Goal: Information Seeking & Learning: Check status

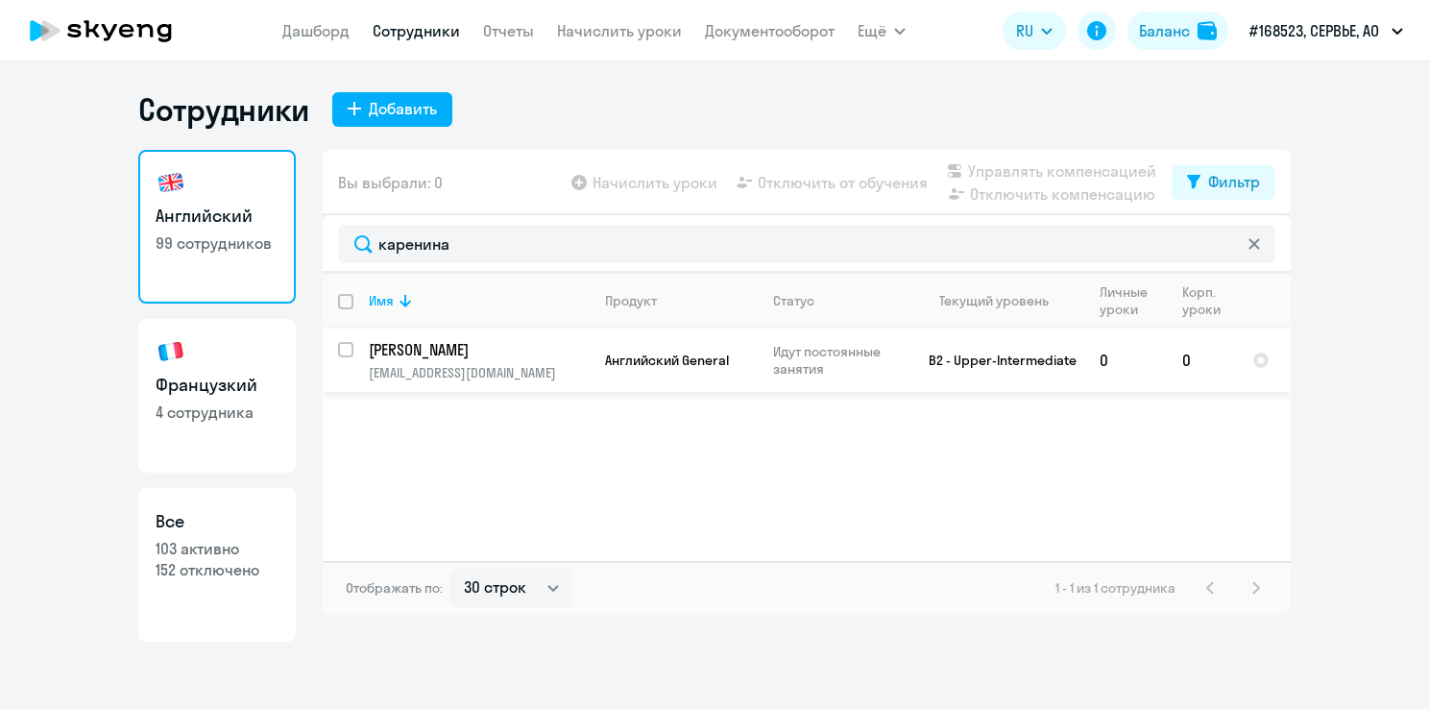
select select "30"
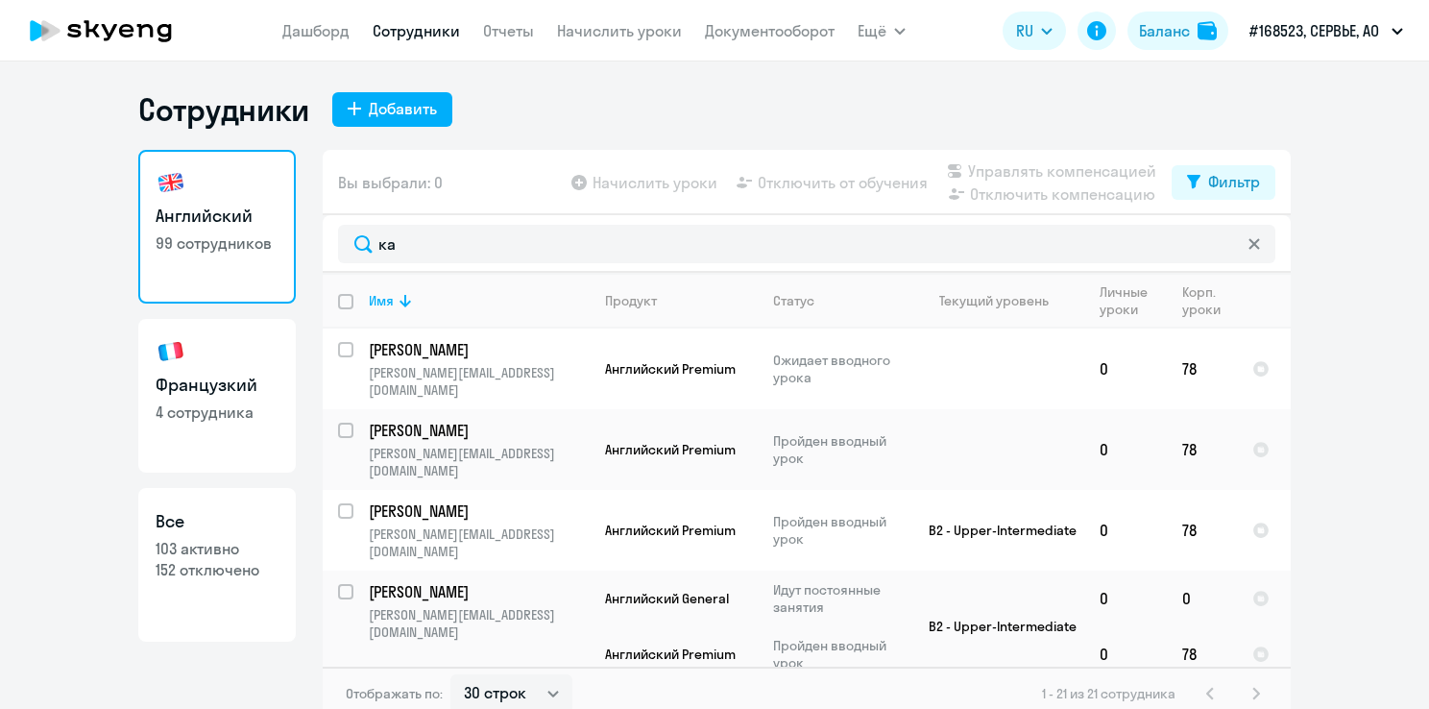
type input "к"
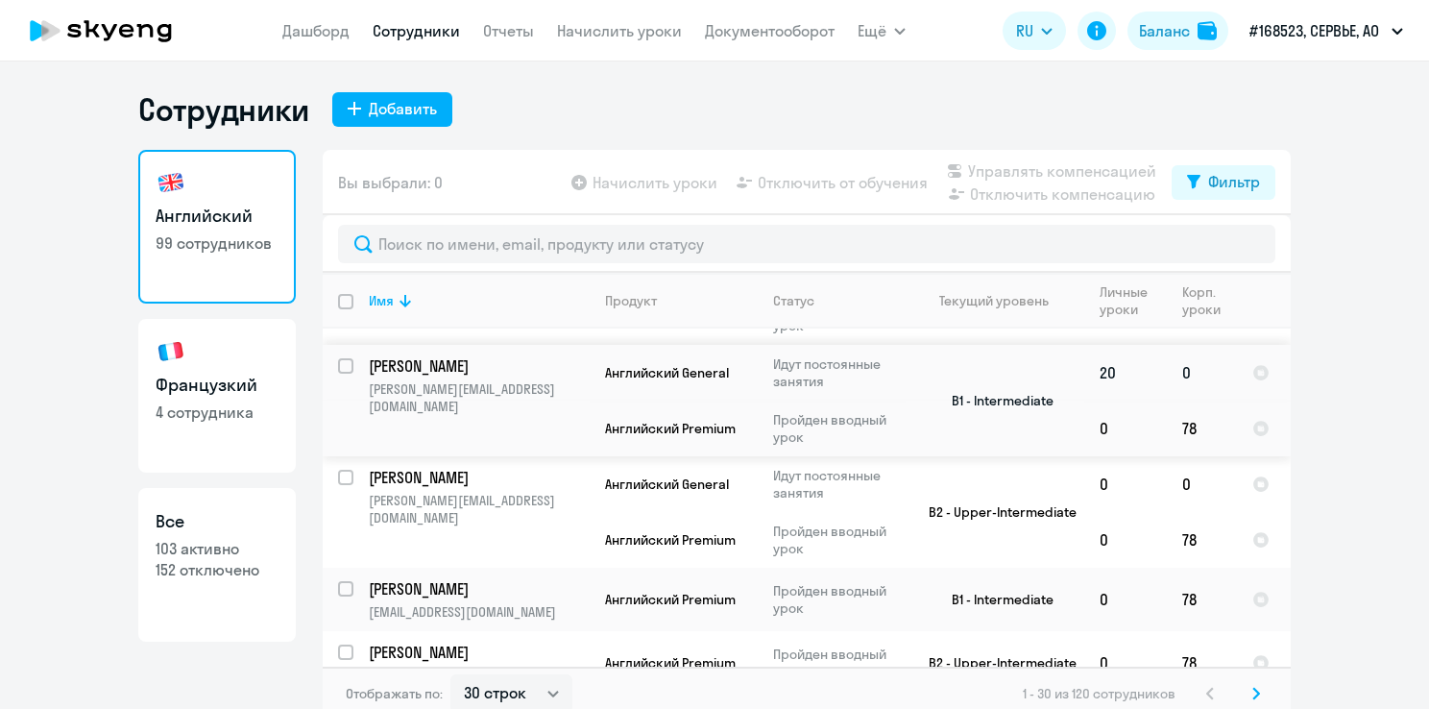
scroll to position [384, 0]
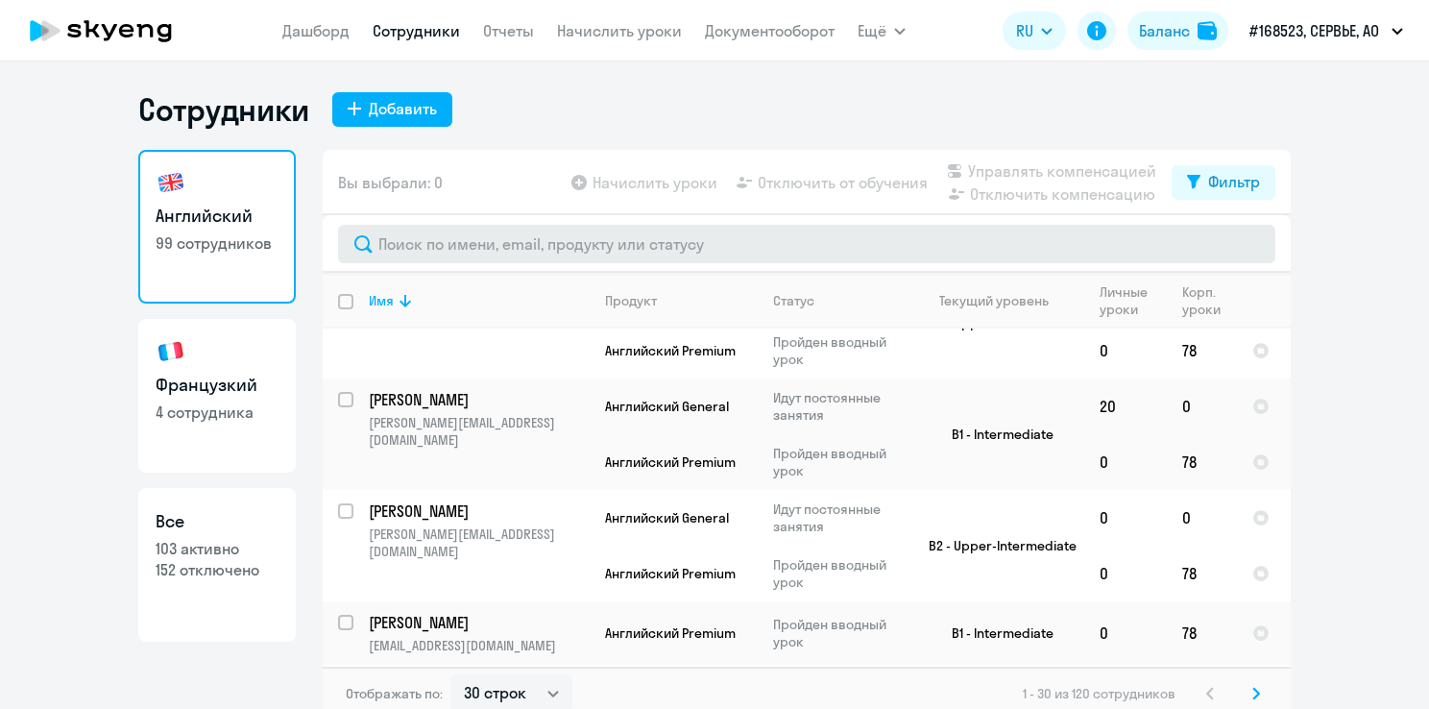
click at [661, 238] on input "text" at bounding box center [807, 244] width 938 height 38
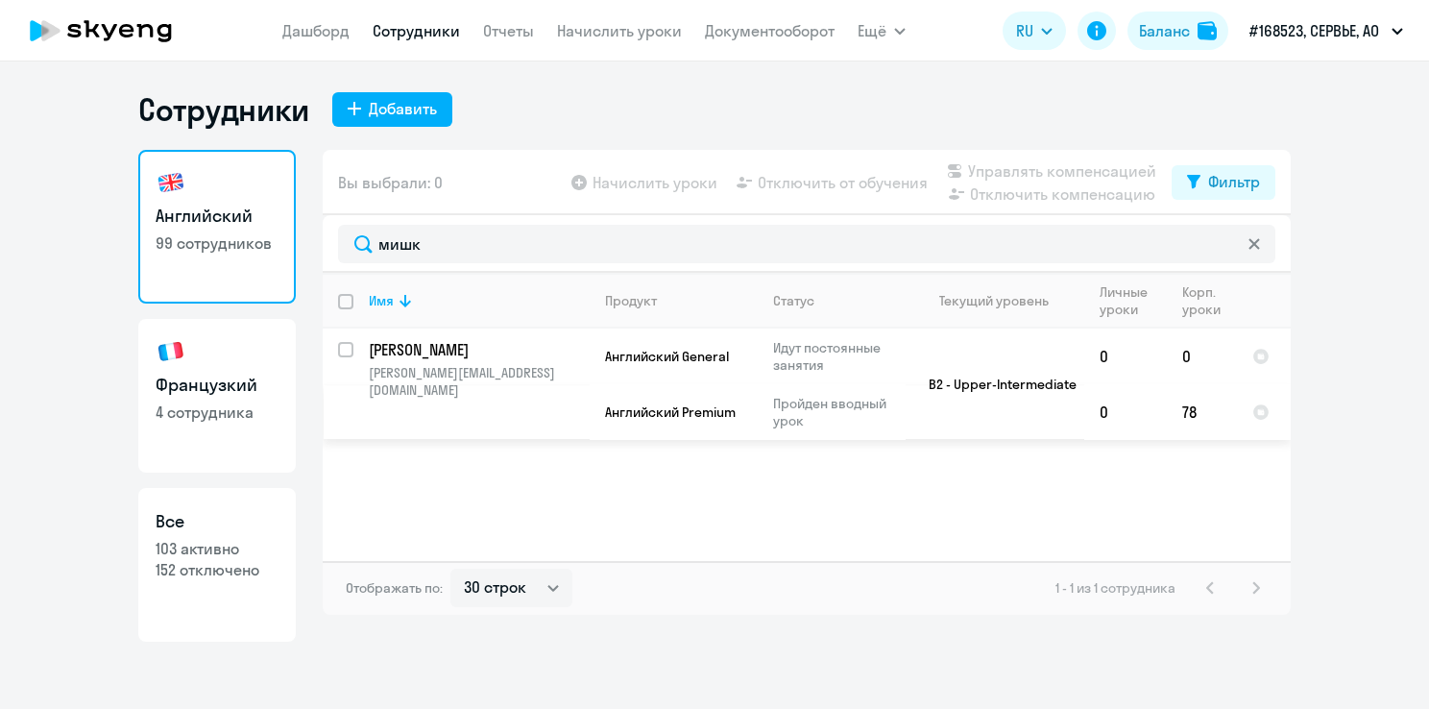
type input "мишк"
click at [233, 370] on link "Французкий 4 сотрудника" at bounding box center [217, 396] width 158 height 154
select select "30"
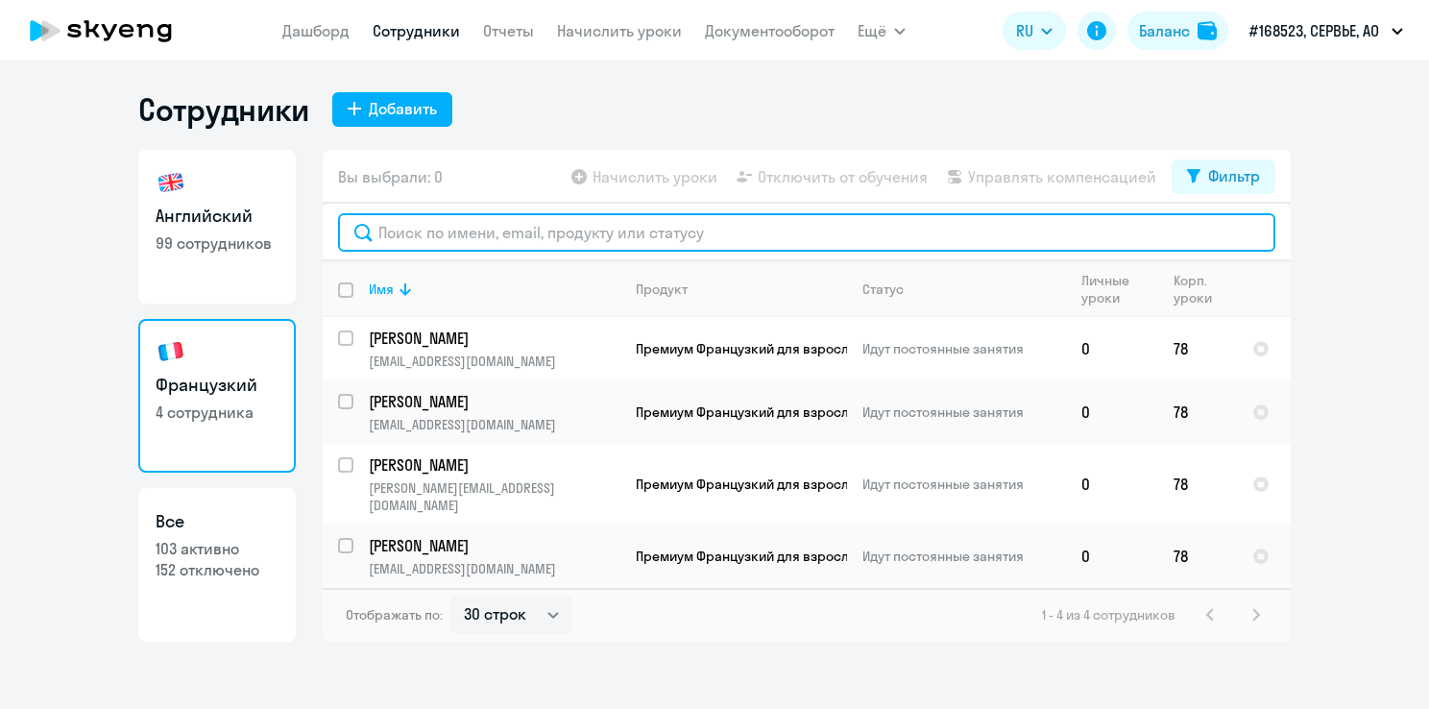
click at [476, 232] on input "text" at bounding box center [807, 232] width 938 height 38
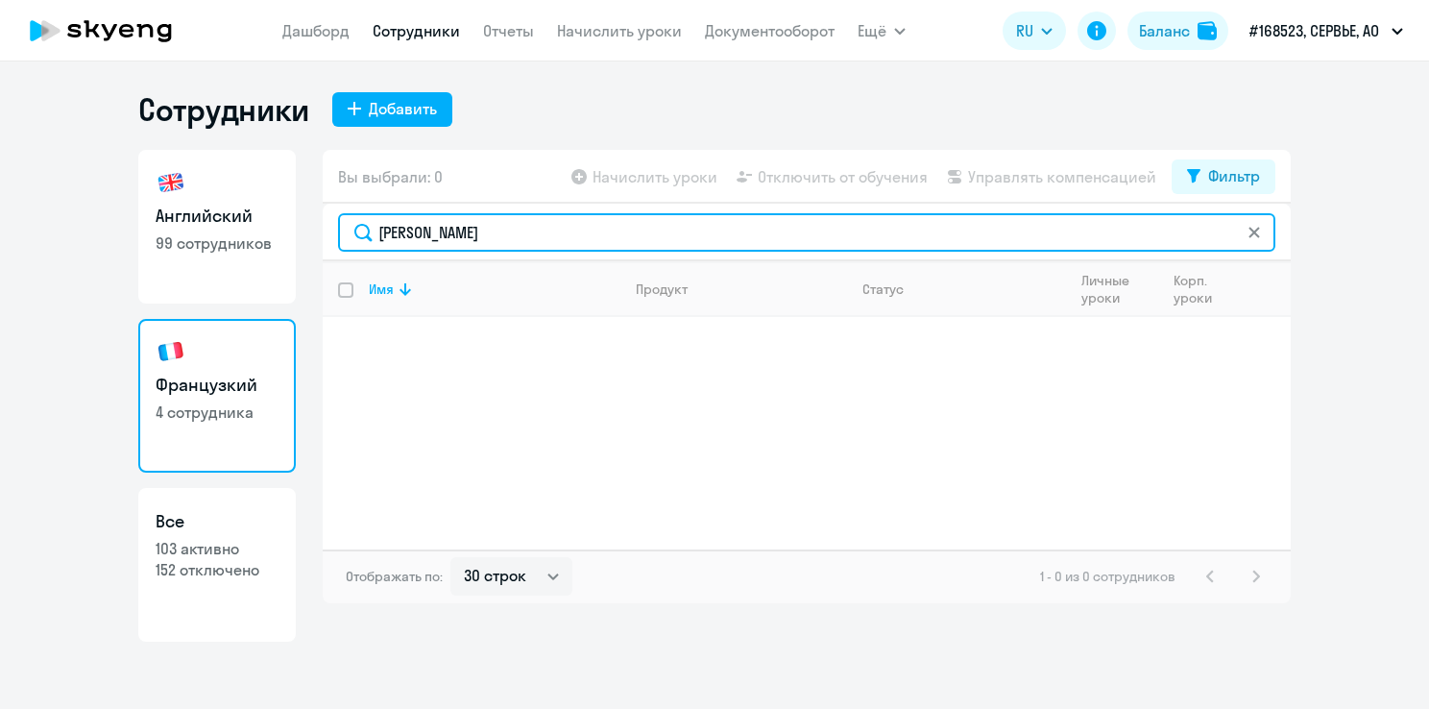
type input "[PERSON_NAME]"
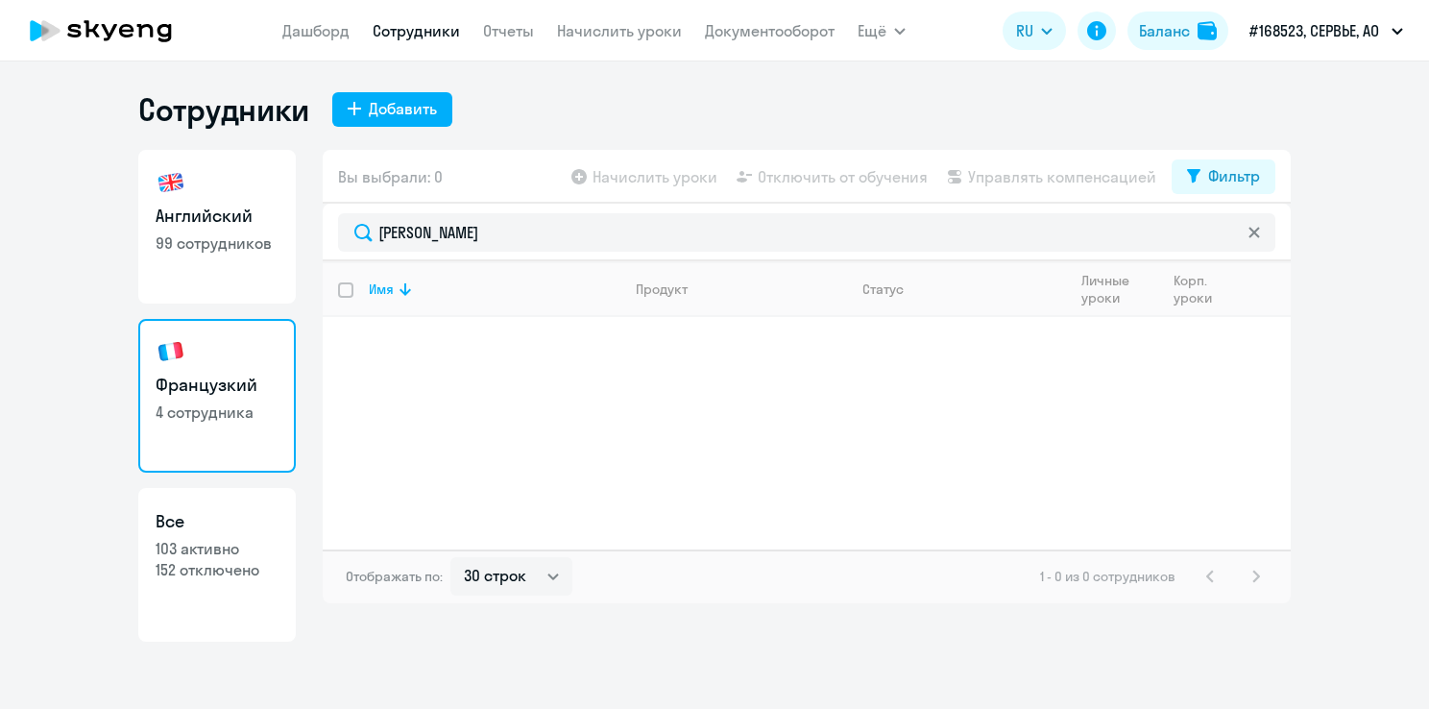
click at [220, 244] on p "99 сотрудников" at bounding box center [217, 242] width 123 height 21
select select "30"
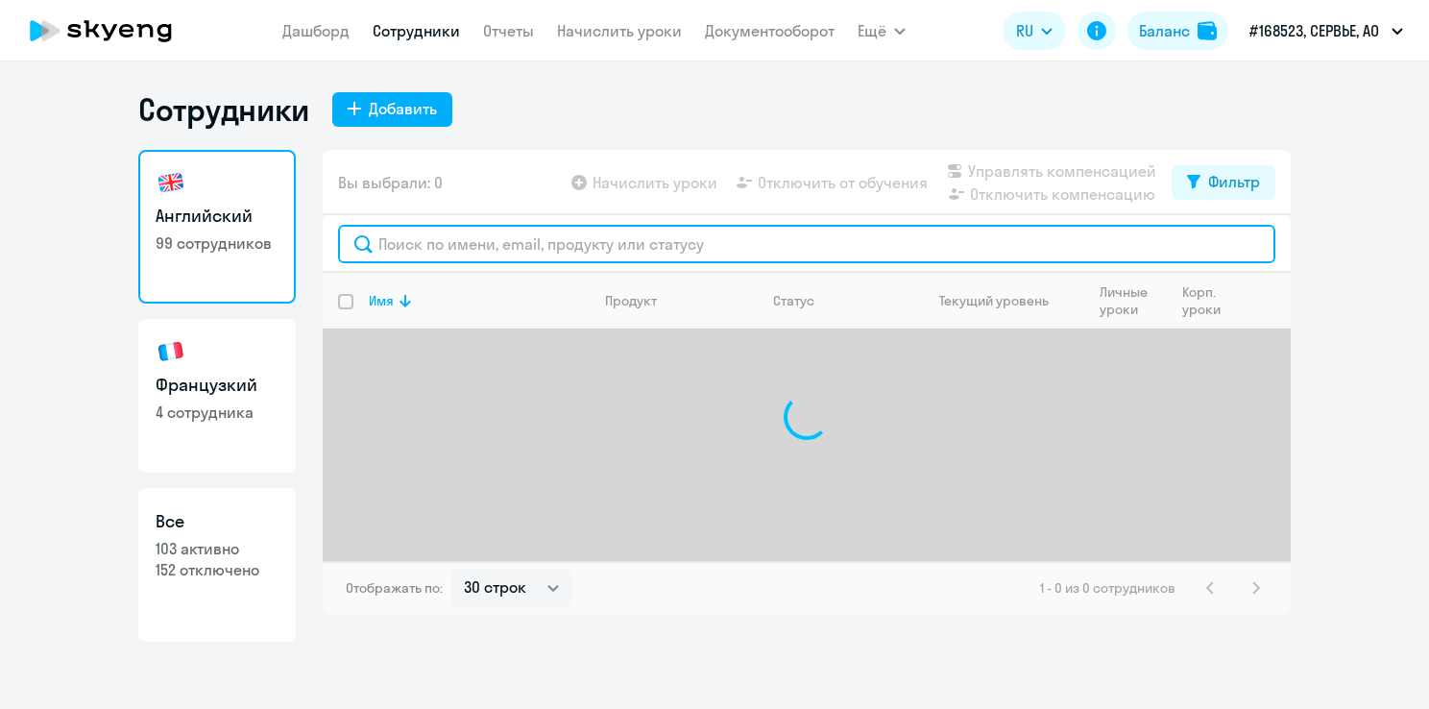
click at [538, 242] on input "text" at bounding box center [807, 244] width 938 height 38
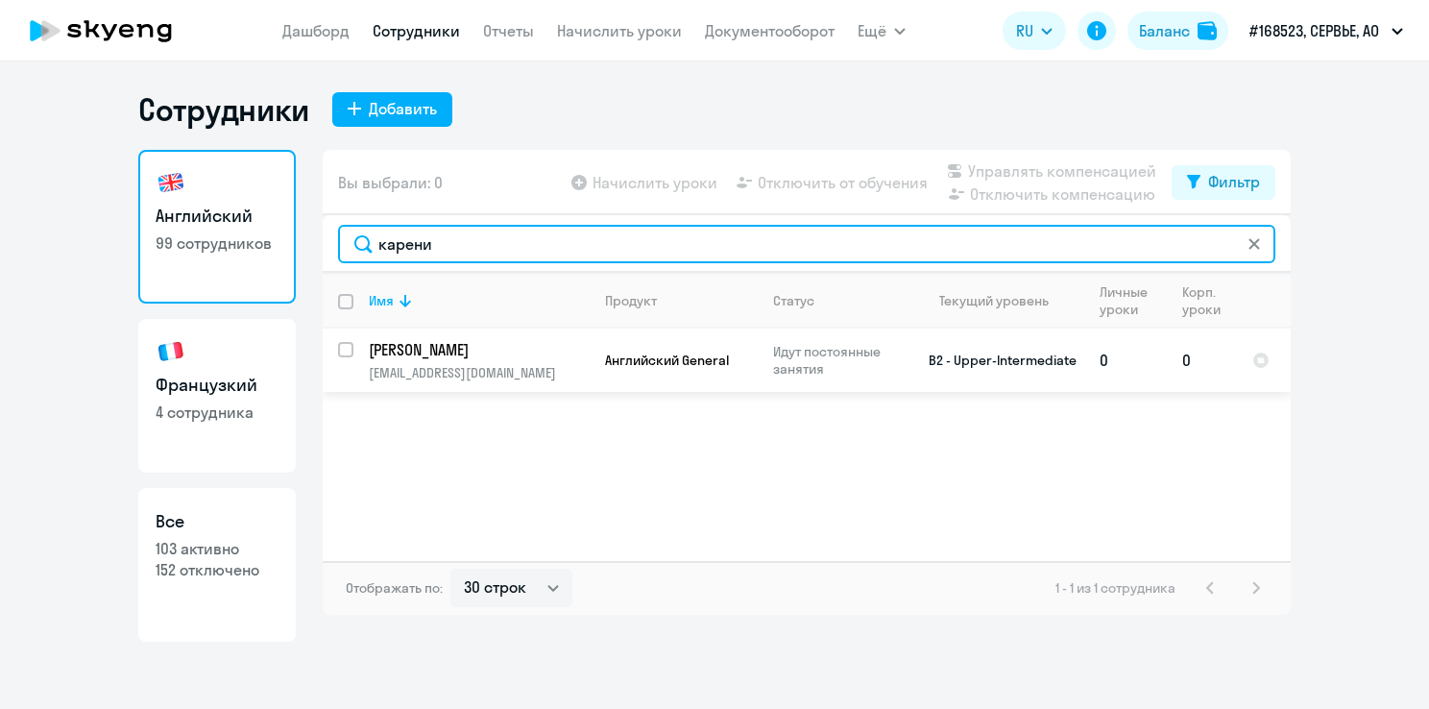
type input "карени"
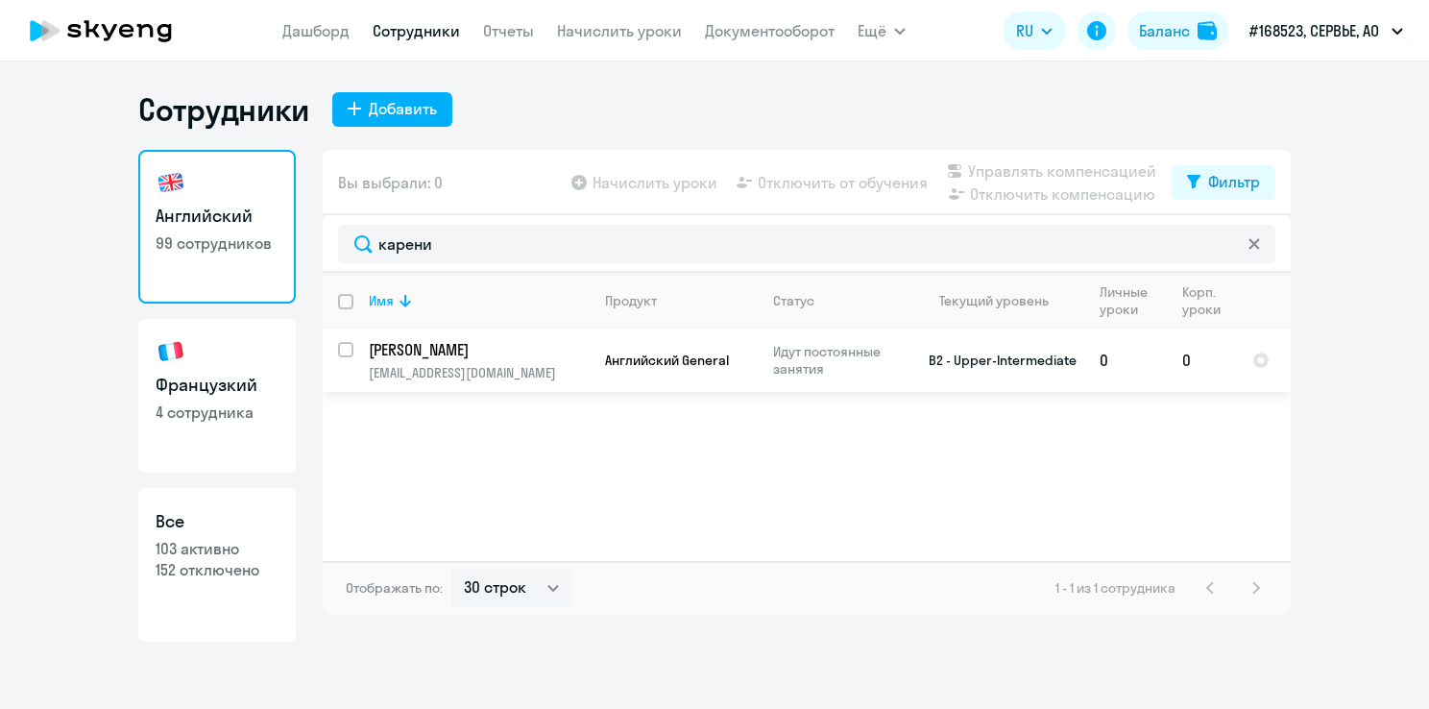
click at [357, 367] on td "[PERSON_NAME] [EMAIL_ADDRESS][DOMAIN_NAME]" at bounding box center [472, 360] width 236 height 63
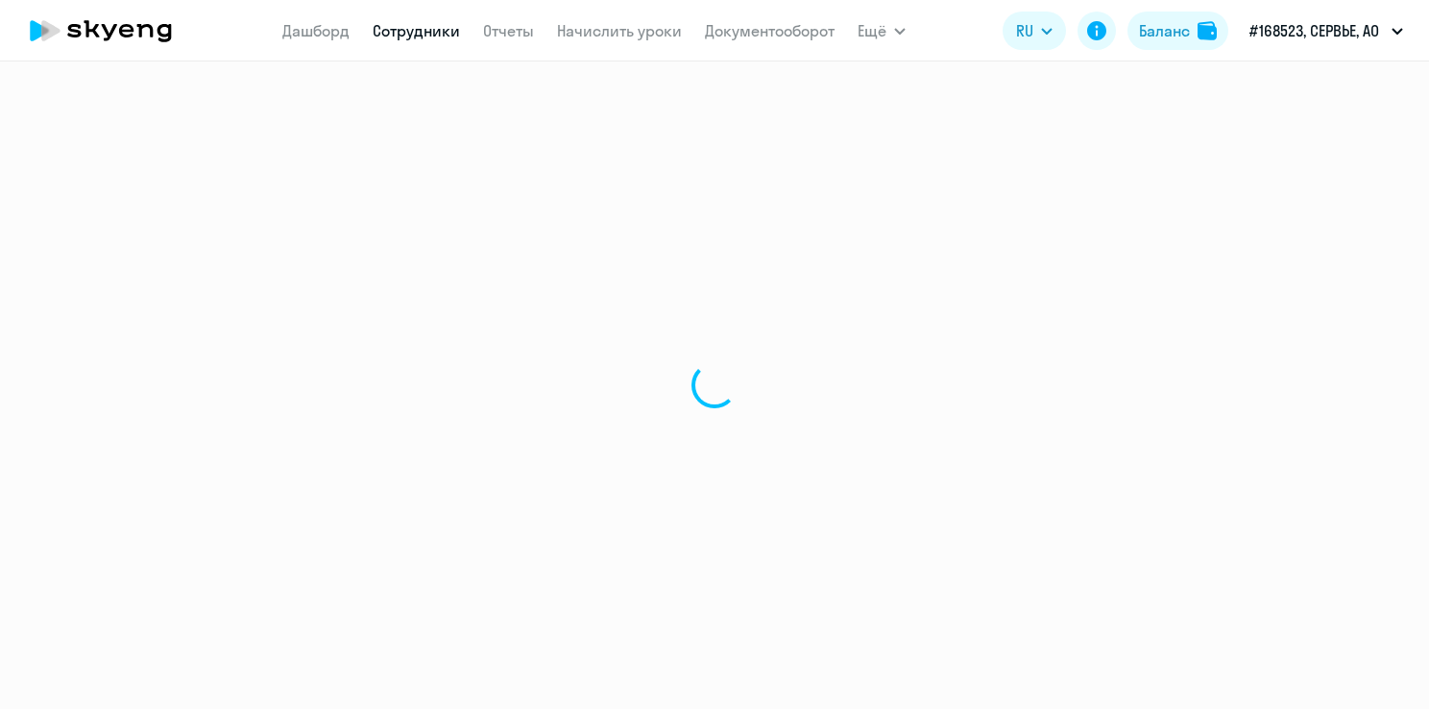
select select "english"
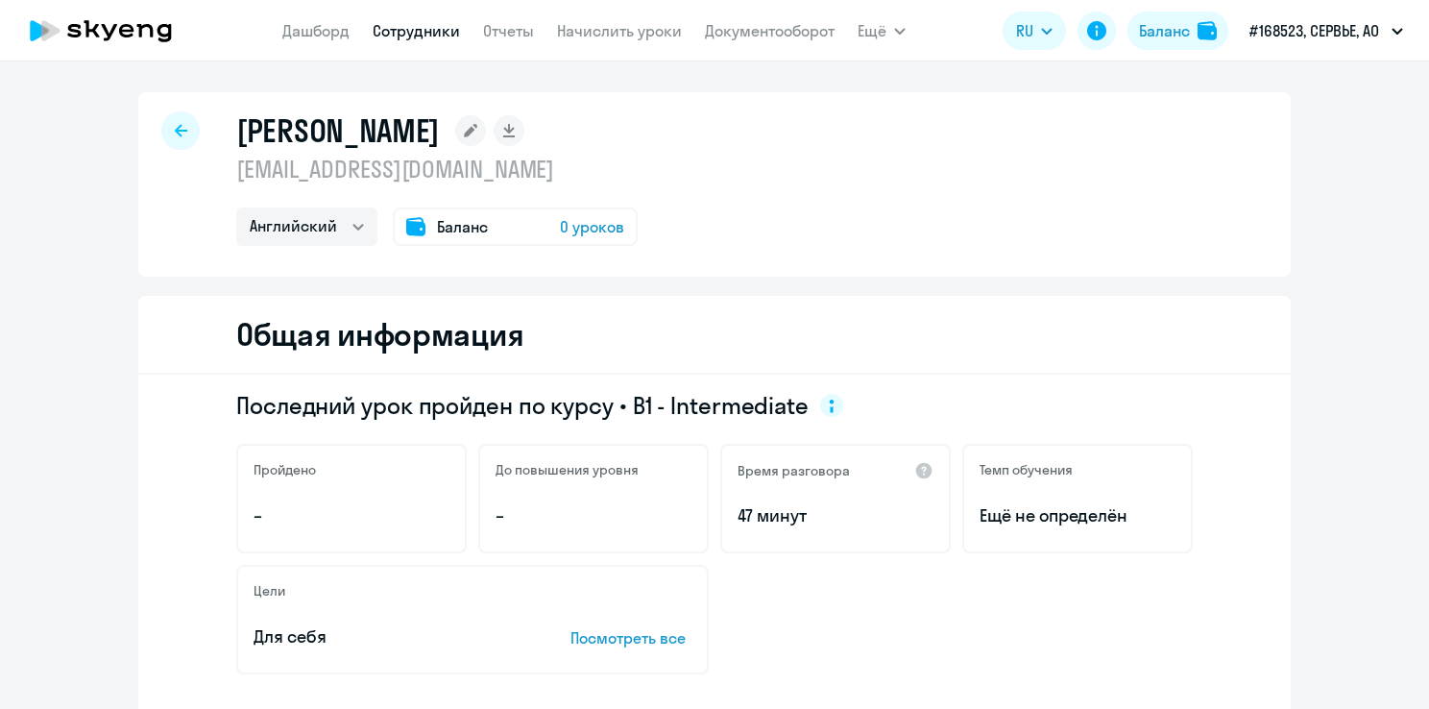
click at [801, 468] on h5 "Время разговора" at bounding box center [794, 470] width 112 height 17
click at [163, 120] on div at bounding box center [180, 130] width 38 height 38
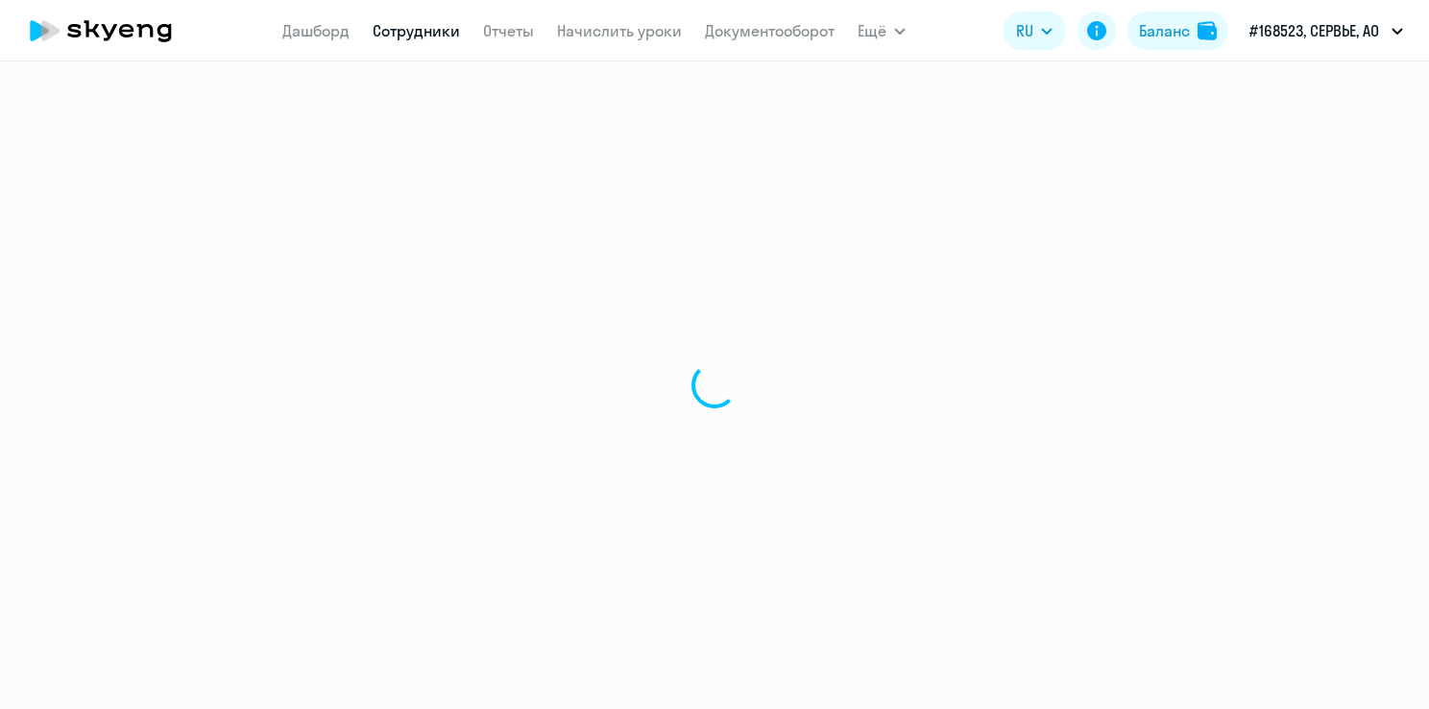
select select "30"
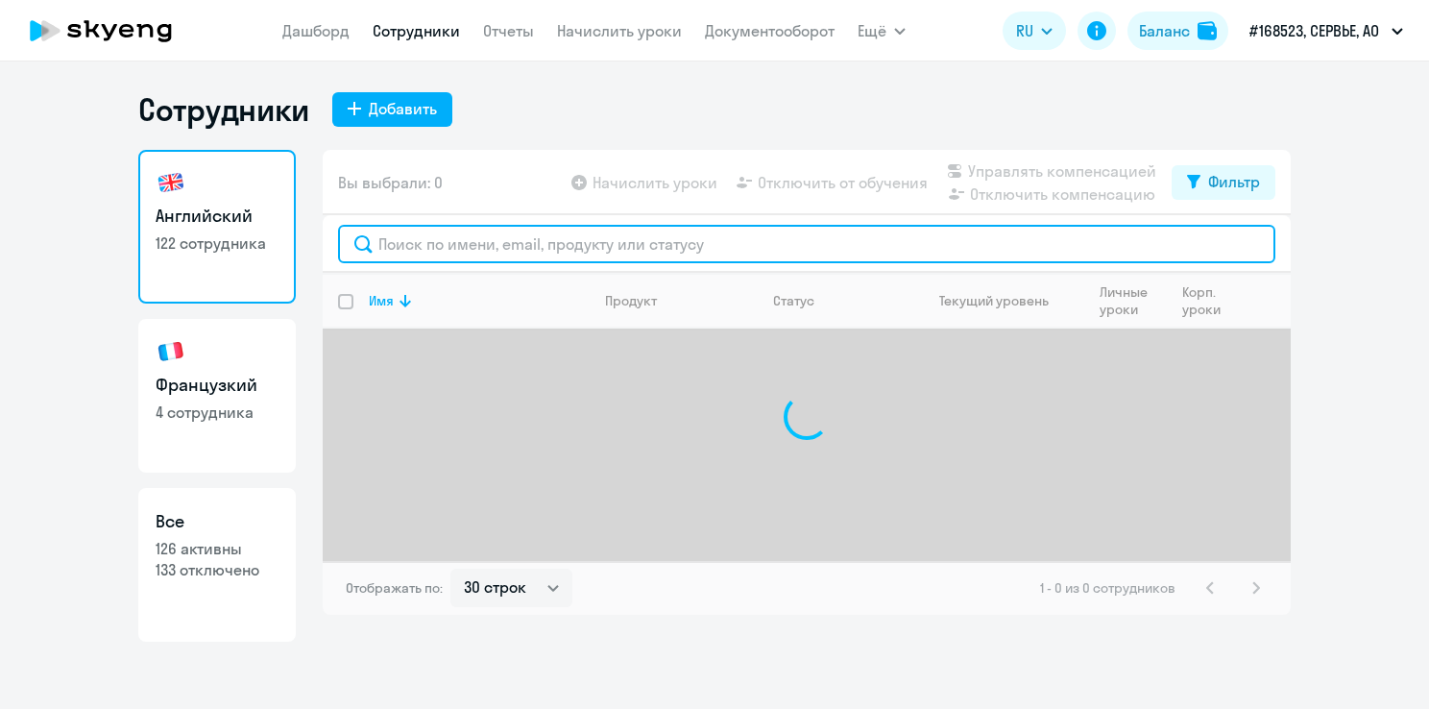
click at [560, 231] on input "text" at bounding box center [807, 244] width 938 height 38
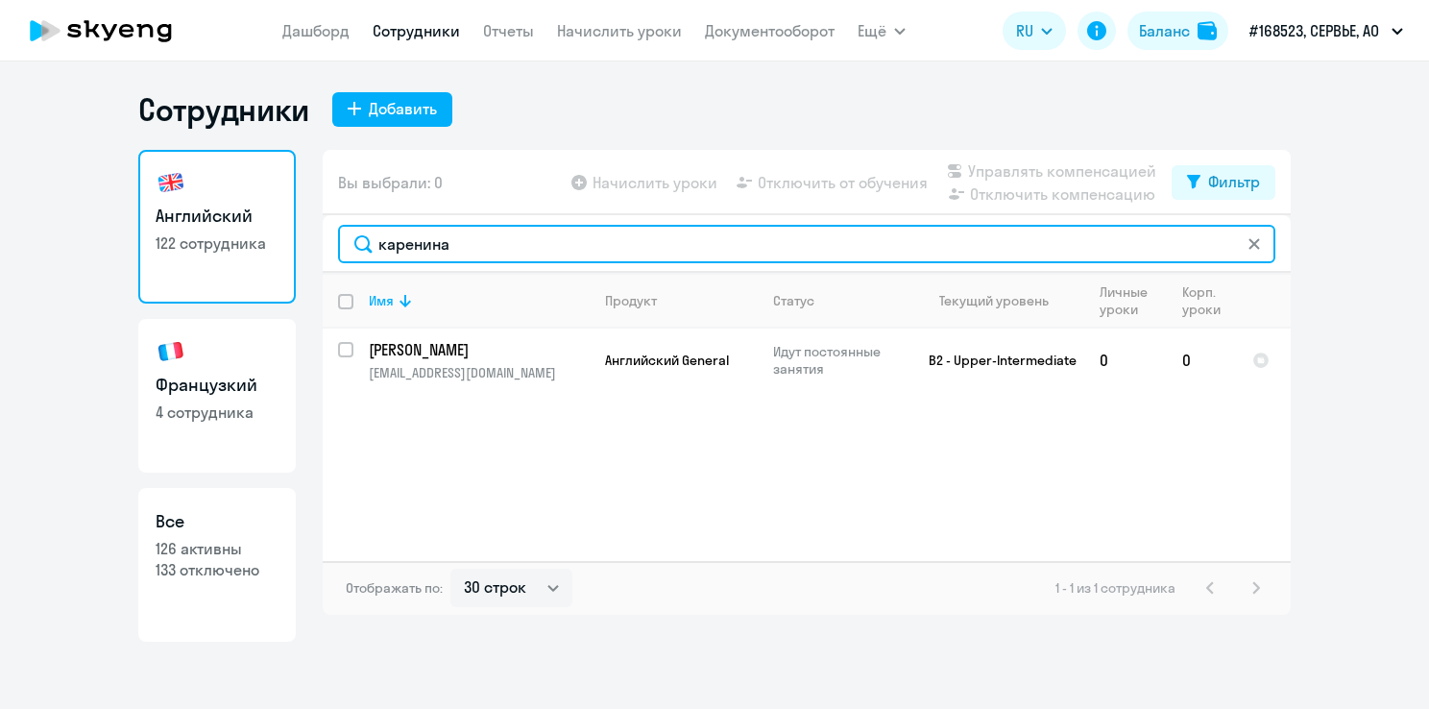
type input "каренина"
